Goal: Task Accomplishment & Management: Manage account settings

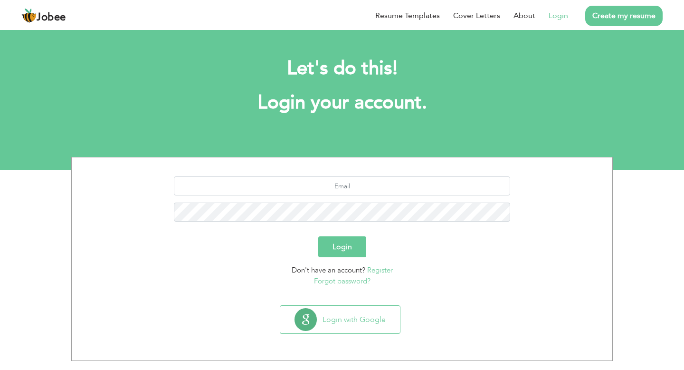
click at [558, 19] on link "Login" at bounding box center [558, 15] width 19 height 11
click at [348, 189] on input "text" at bounding box center [342, 185] width 337 height 19
click at [360, 280] on link "Forgot password?" at bounding box center [342, 280] width 57 height 9
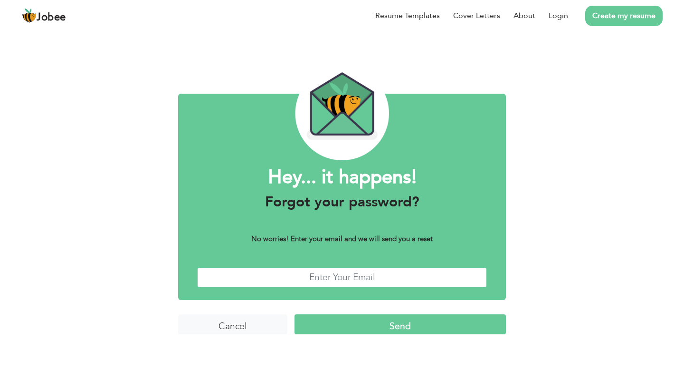
click at [349, 281] on input "text" at bounding box center [342, 277] width 290 height 20
type input "lodash.naeem@gmail.com"
click at [294, 314] on input "Send" at bounding box center [399, 324] width 211 height 20
click at [560, 14] on link "Login" at bounding box center [558, 15] width 19 height 11
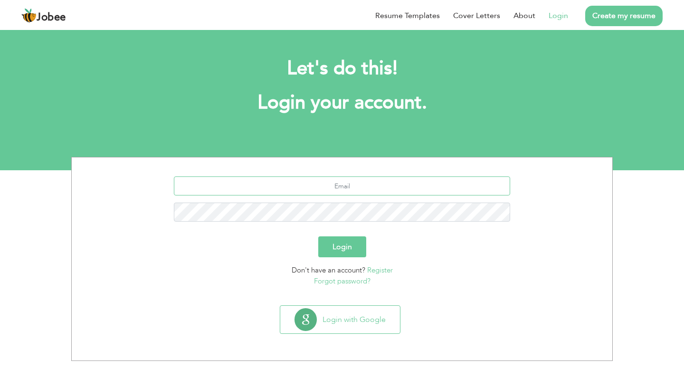
click at [356, 190] on input "text" at bounding box center [342, 185] width 337 height 19
type input "[EMAIL_ADDRESS][DOMAIN_NAME]"
click at [318, 236] on button "Login" at bounding box center [342, 246] width 48 height 21
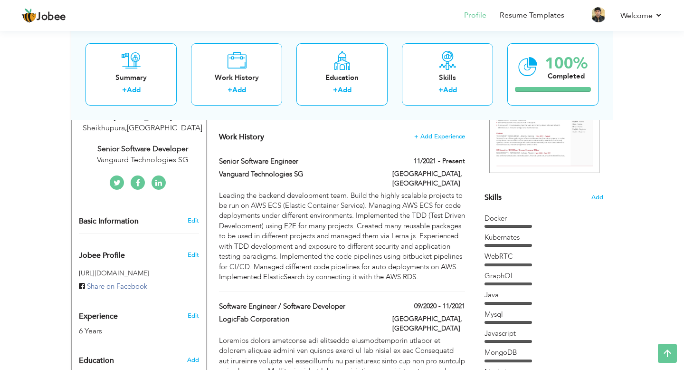
scroll to position [173, 0]
click at [281, 175] on label "Vanguard Technologies SG" at bounding box center [299, 175] width 160 height 10
type input "Senior Software Engineer"
type input "Vanguard Technologies SG"
type input "11/2021"
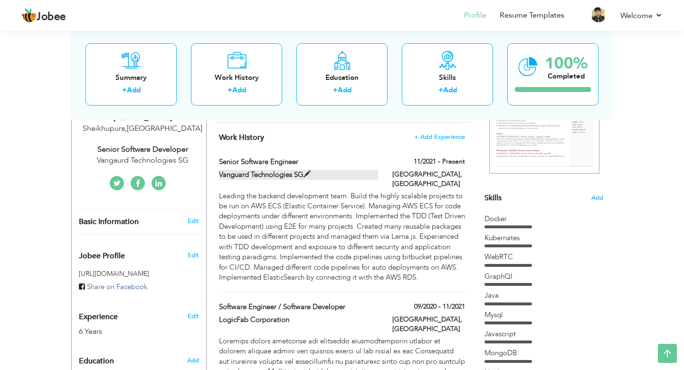
type input "Singapore"
checkbox input "true"
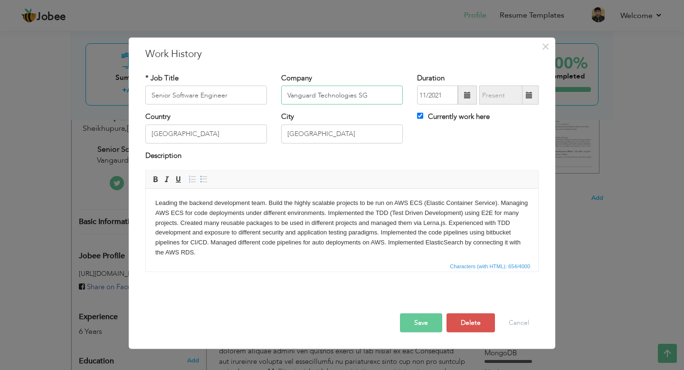
click at [295, 103] on input "Vanguard Technologies SG" at bounding box center [342, 94] width 122 height 19
click at [282, 218] on body "Leading the backend development team. Build the highly scalable projects to be …" at bounding box center [341, 227] width 373 height 59
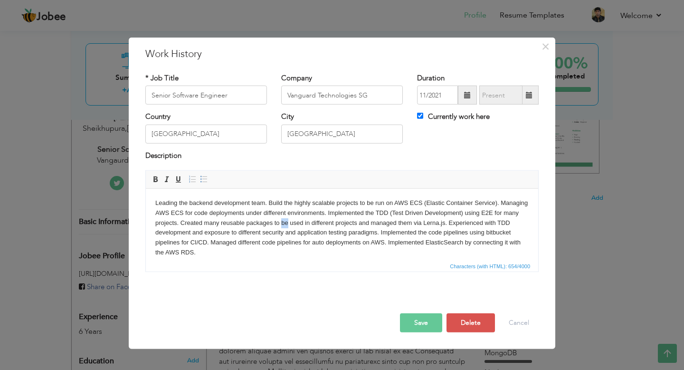
click at [282, 218] on body "Leading the backend development team. Build the highly scalable projects to be …" at bounding box center [341, 227] width 373 height 59
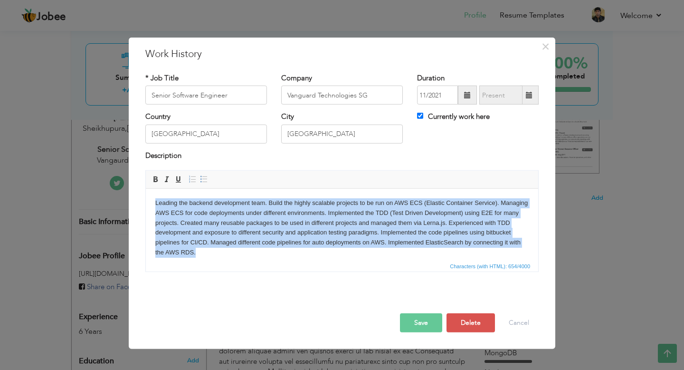
click at [282, 218] on body "Leading the backend development team. Build the highly scalable projects to be …" at bounding box center [341, 227] width 373 height 59
copy body "Leading the backend development team. Build the highly scalable projects to be …"
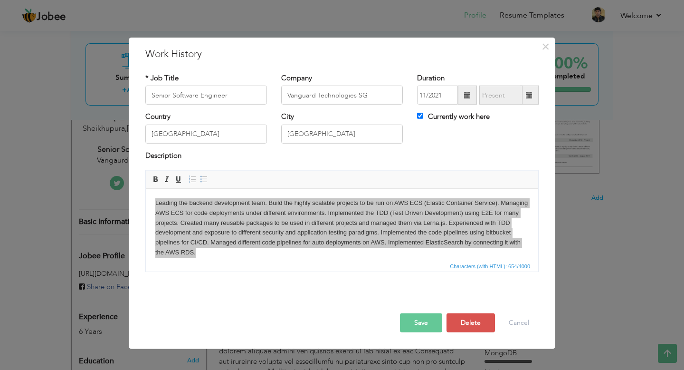
click at [103, 209] on div "× Work History * Job Title Senior Software Engineer Company Vanguard Technologi…" at bounding box center [342, 185] width 684 height 370
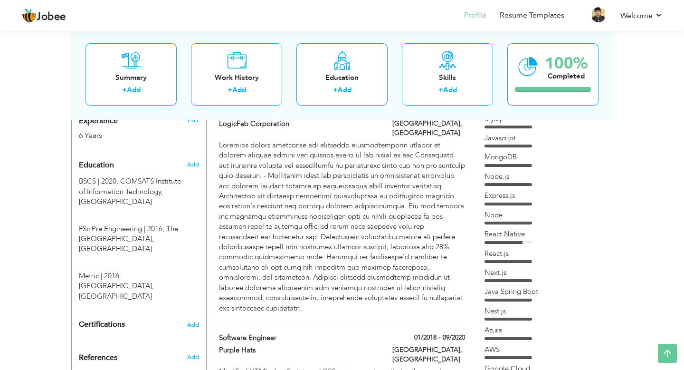
scroll to position [365, 0]
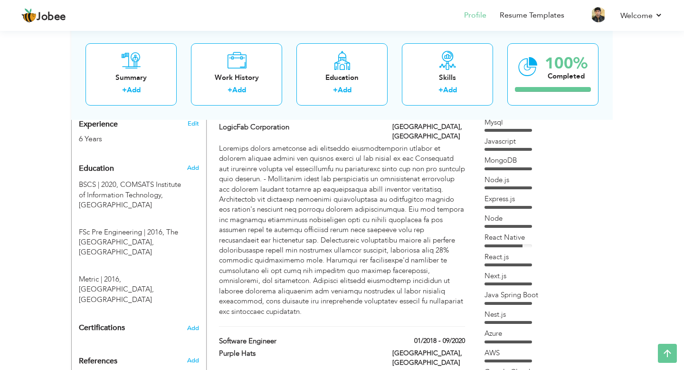
click at [295, 224] on div at bounding box center [342, 229] width 246 height 173
type input "Software Engineer / Software Developer"
type input "LogicFab Corporation"
type input "09/2020"
type input "11/2021"
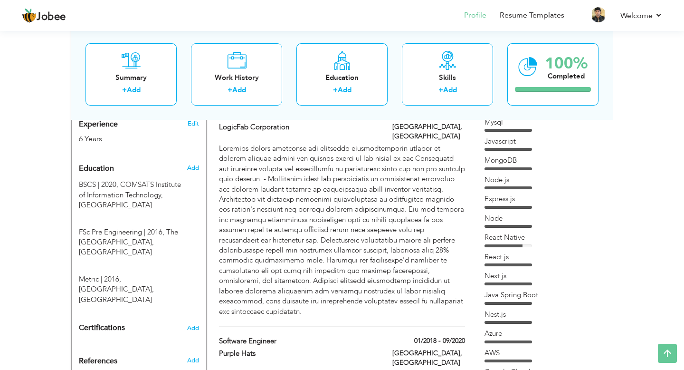
type input "Pakistan"
type input "Lahore"
checkbox input "false"
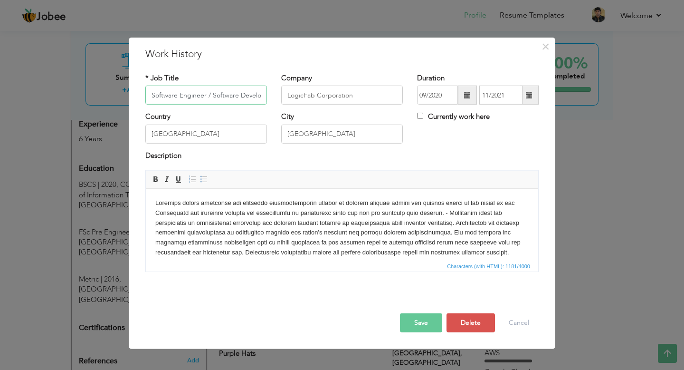
scroll to position [0, 9]
click at [295, 224] on body at bounding box center [341, 247] width 373 height 99
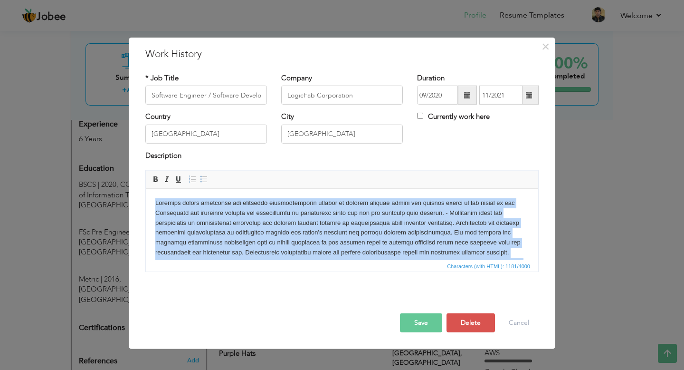
copy body "Provided prompt solutions and proactive troubleshooting support to swiftly reso…"
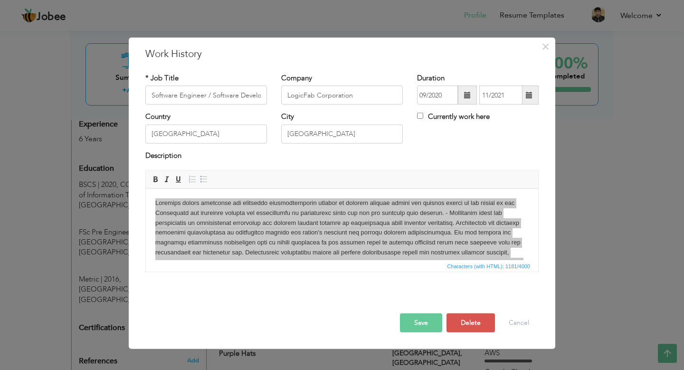
click at [577, 237] on div "× Work History * Job Title Software Engineer / Software Developer Company Logic…" at bounding box center [342, 185] width 684 height 370
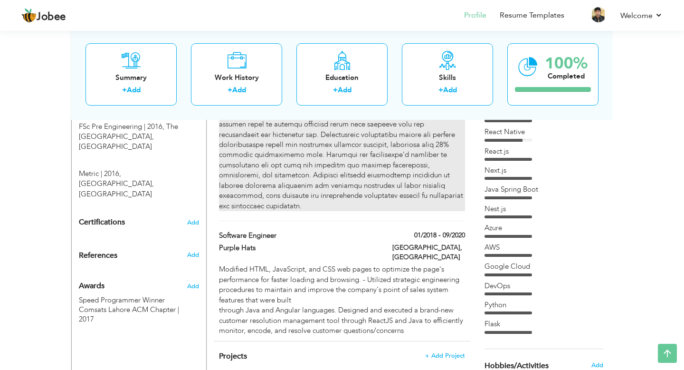
scroll to position [472, 0]
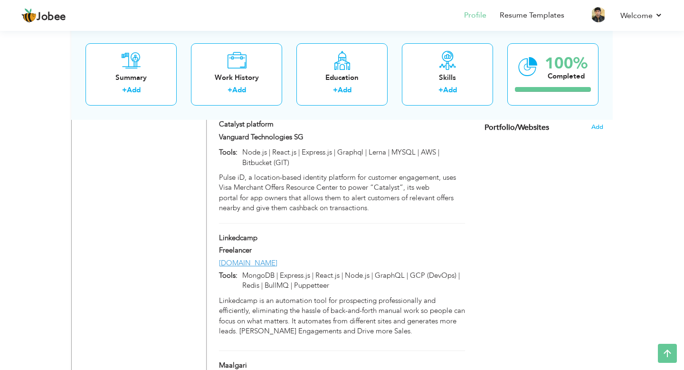
click at [153, 278] on div "Change Remove Naeem Hassan Sheikhupura , Pakistan Senior Software Developer Van…" at bounding box center [138, 65] width 135 height 1380
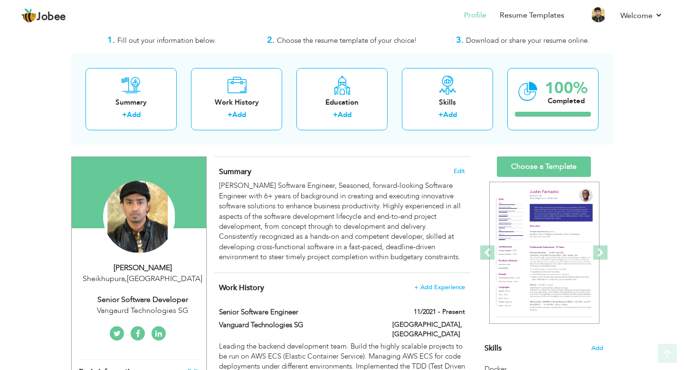
scroll to position [0, 0]
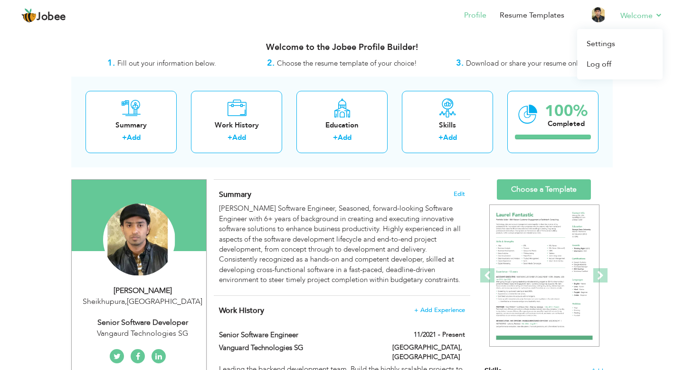
click at [643, 22] on li "Welcome Settings Log off" at bounding box center [635, 16] width 56 height 26
click at [606, 39] on link "Settings" at bounding box center [619, 44] width 85 height 20
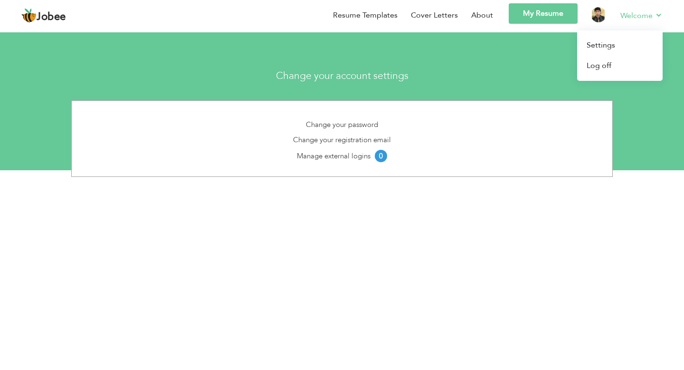
click at [640, 21] on li "Welcome Settings Log off" at bounding box center [635, 16] width 56 height 27
click at [606, 40] on link "Settings" at bounding box center [619, 45] width 85 height 20
click at [601, 45] on link "Settings" at bounding box center [619, 45] width 85 height 20
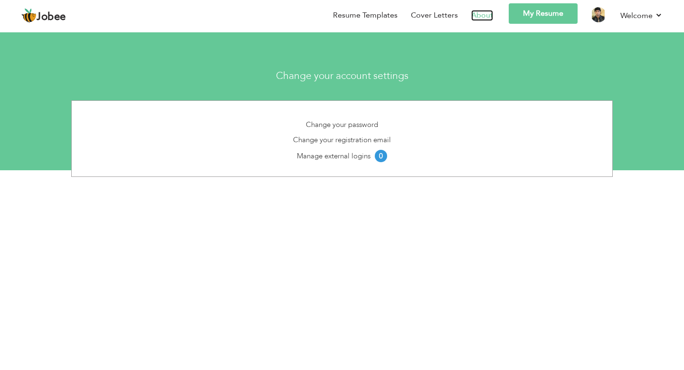
click at [481, 15] on link "About" at bounding box center [482, 15] width 22 height 11
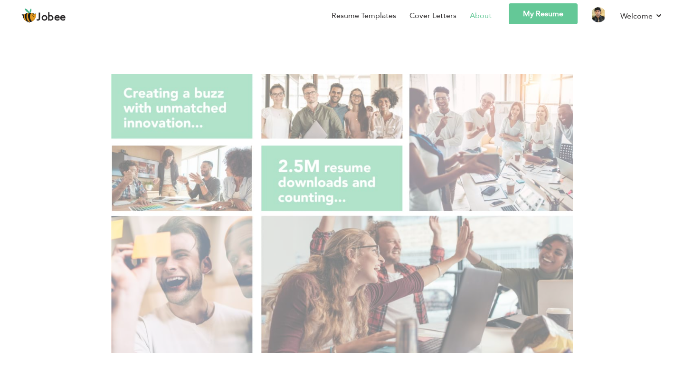
click at [547, 9] on link "My Resume" at bounding box center [543, 13] width 69 height 21
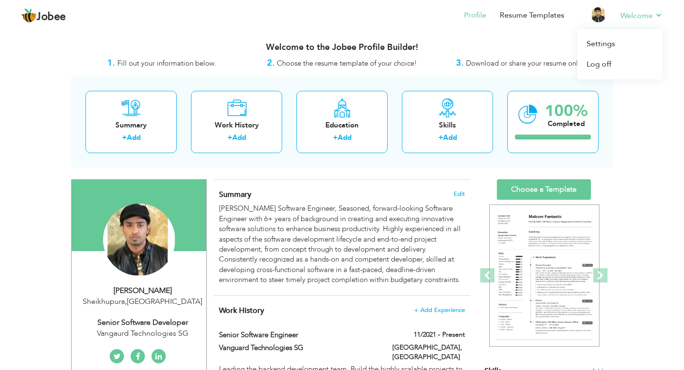
click at [635, 21] on li "Welcome Settings Log off" at bounding box center [635, 16] width 56 height 26
click at [606, 44] on link "Settings" at bounding box center [619, 44] width 85 height 20
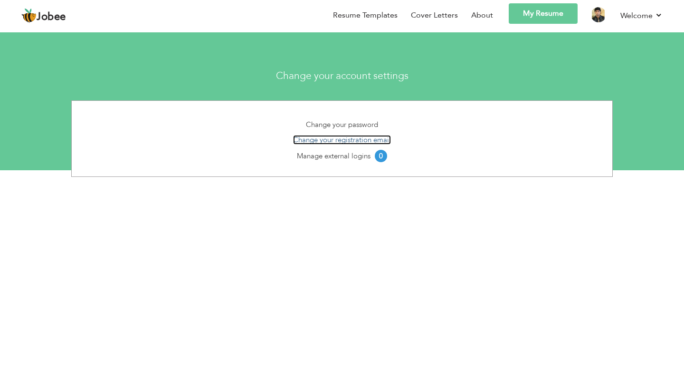
click at [344, 139] on link "Change your registration email" at bounding box center [342, 139] width 98 height 9
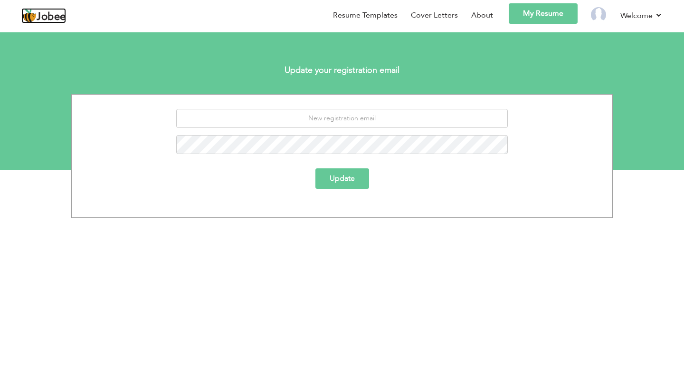
click at [44, 12] on span "Jobee" at bounding box center [51, 17] width 29 height 10
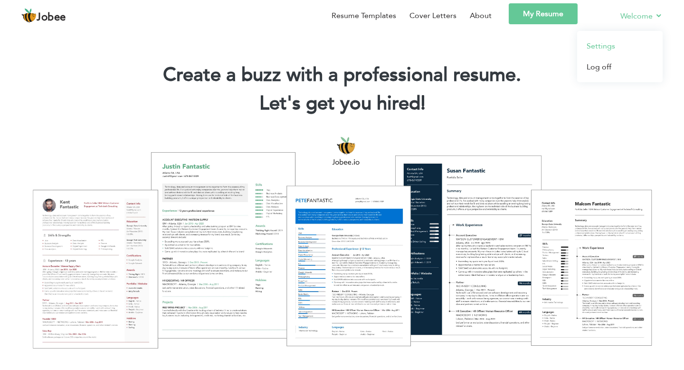
click at [604, 40] on link "Settings" at bounding box center [619, 46] width 85 height 21
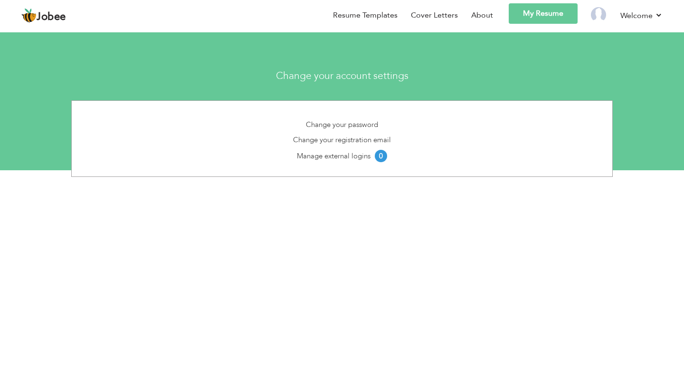
click at [584, 10] on li at bounding box center [592, 16] width 29 height 27
click at [599, 17] on img at bounding box center [598, 14] width 15 height 15
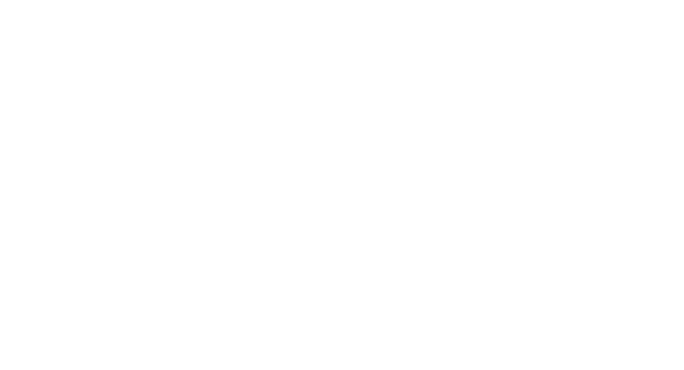
click at [0, 0] on link "Welcome" at bounding box center [0, 0] width 0 height 0
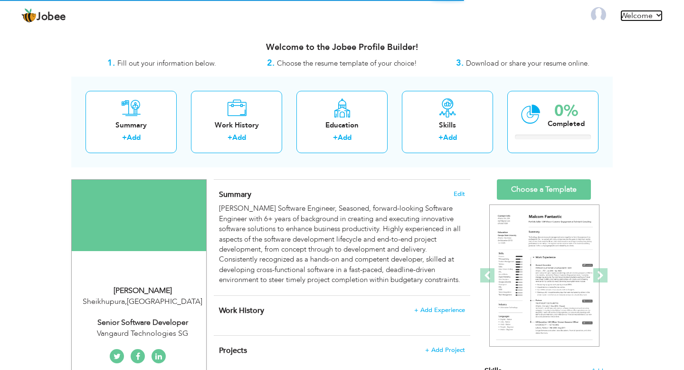
click at [634, 15] on link "Welcome" at bounding box center [641, 15] width 42 height 11
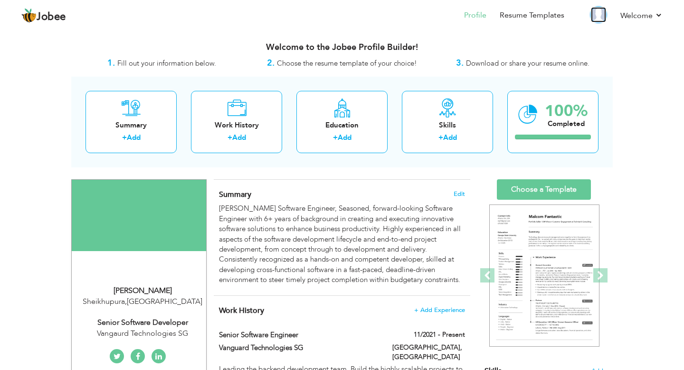
click at [599, 17] on img at bounding box center [598, 14] width 15 height 15
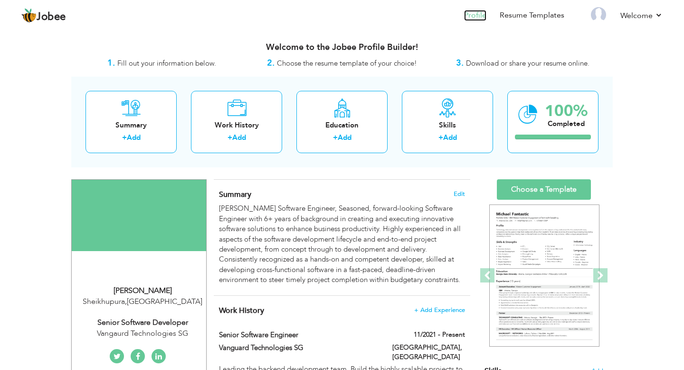
click at [475, 13] on link "Profile" at bounding box center [475, 15] width 22 height 11
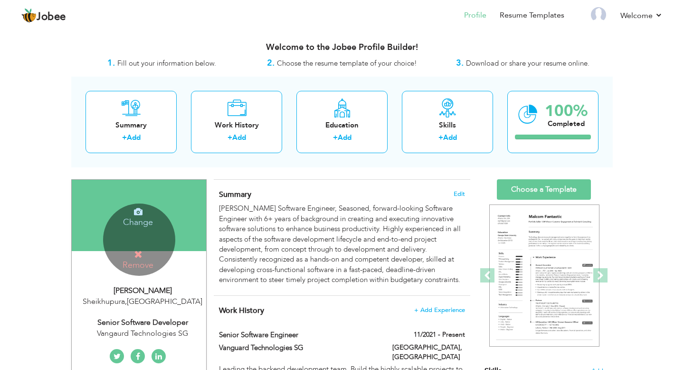
click at [142, 242] on div "Change Remove" at bounding box center [139, 239] width 72 height 72
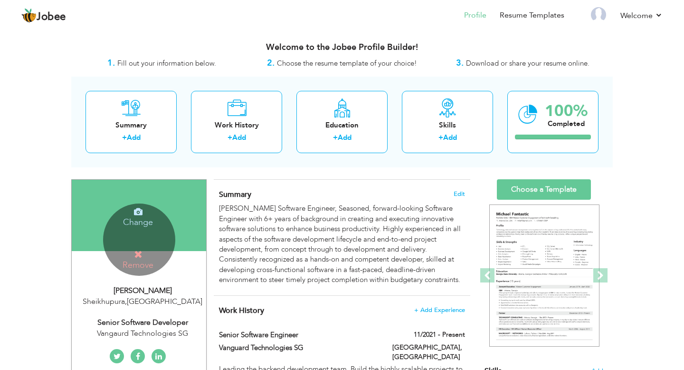
click at [132, 256] on h4 "Remove" at bounding box center [138, 259] width 68 height 20
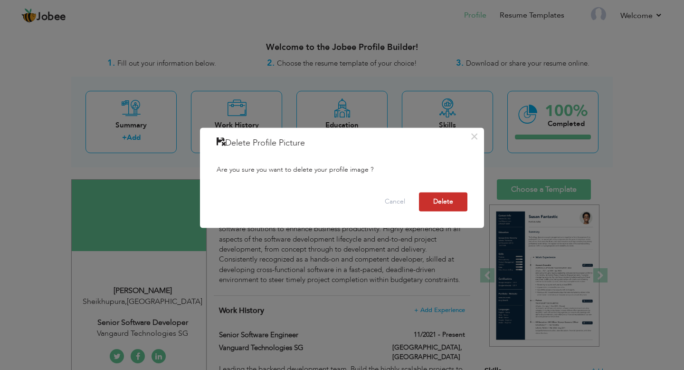
click at [451, 206] on button "Delete" at bounding box center [443, 201] width 48 height 19
